Goal: Navigation & Orientation: Find specific page/section

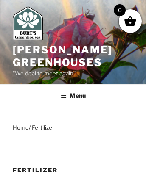
click at [20, 124] on link "Home" at bounding box center [21, 127] width 16 height 7
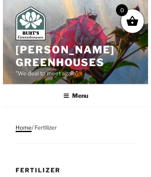
scroll to position [123, 0]
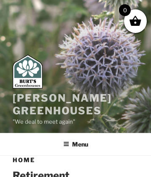
click at [34, 98] on link "[PERSON_NAME] Greenhouses" at bounding box center [62, 104] width 99 height 25
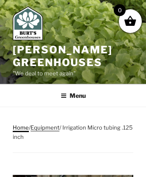
click at [20, 126] on link "Home" at bounding box center [21, 127] width 16 height 7
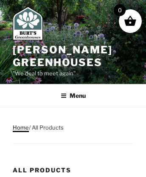
click at [20, 126] on link "Home" at bounding box center [21, 127] width 16 height 7
